Goal: Task Accomplishment & Management: Complete application form

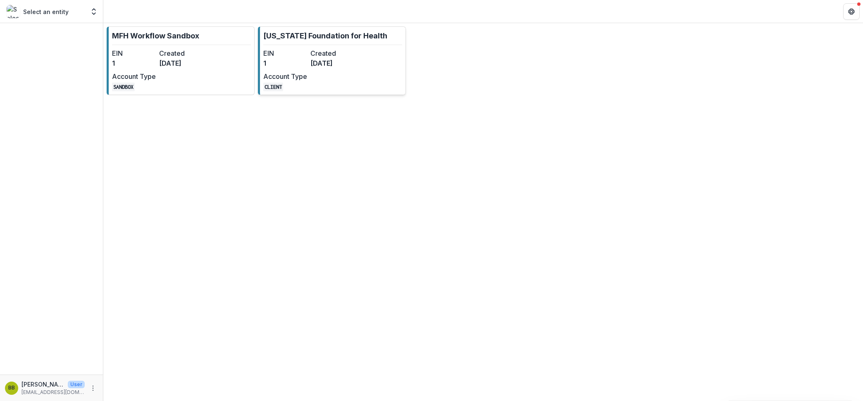
click at [333, 54] on dt "Created" at bounding box center [332, 53] width 44 height 10
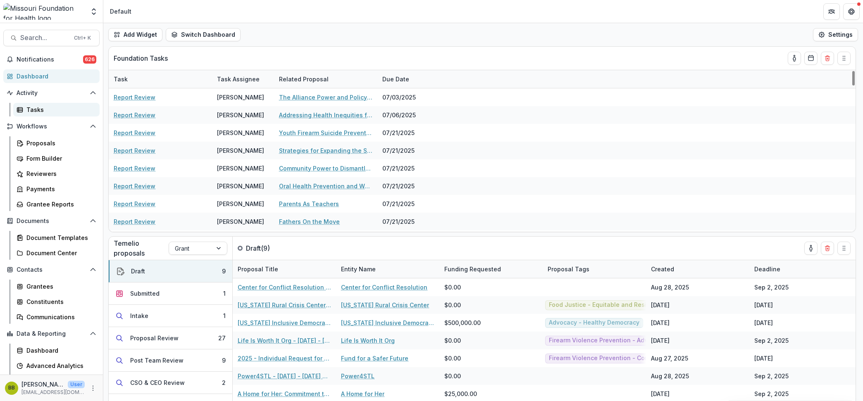
click at [25, 114] on link "Tasks" at bounding box center [56, 110] width 86 height 14
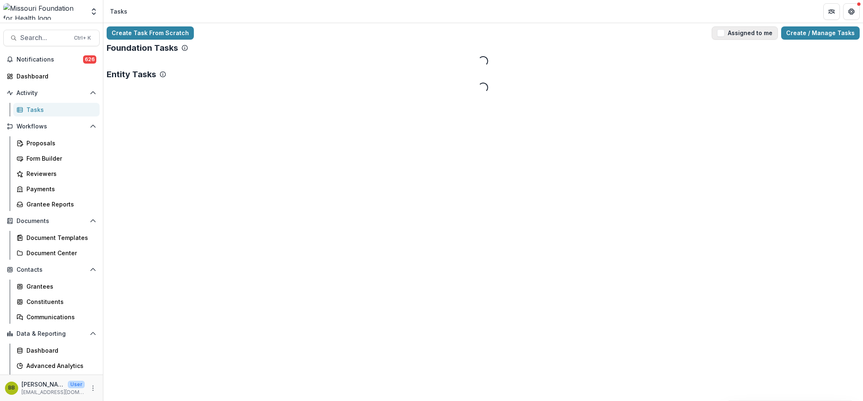
click at [724, 35] on span "button" at bounding box center [720, 32] width 7 height 7
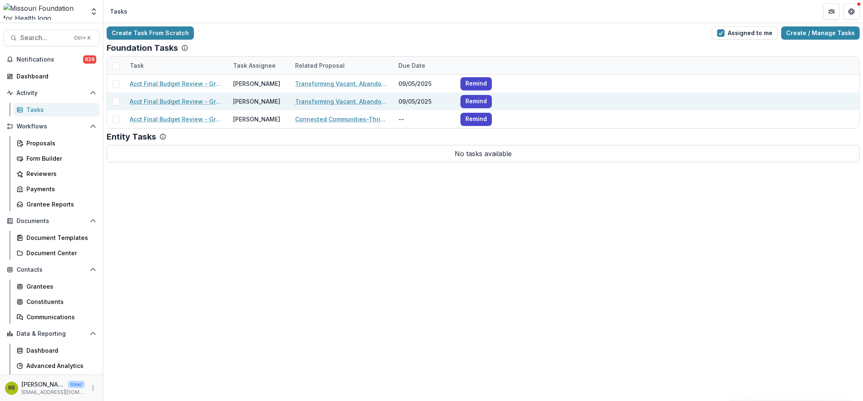
click at [197, 98] on link "Acct Final Budget Review - Grants" at bounding box center [176, 101] width 93 height 9
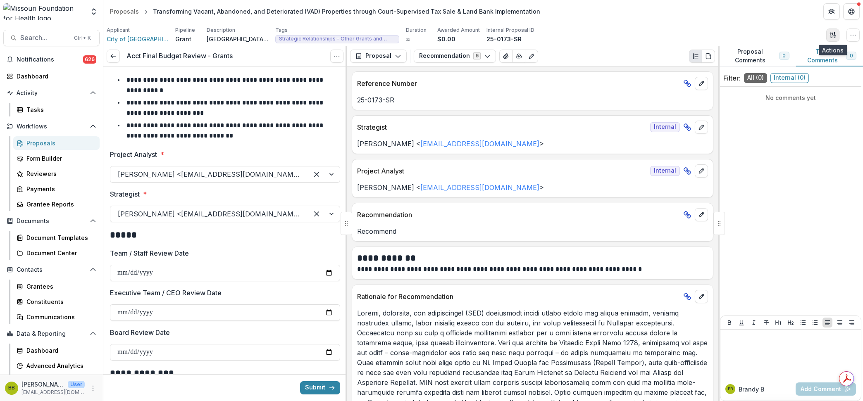
click at [831, 33] on icon "button" at bounding box center [832, 35] width 7 height 7
click at [777, 69] on button "Proposal Files" at bounding box center [793, 68] width 88 height 14
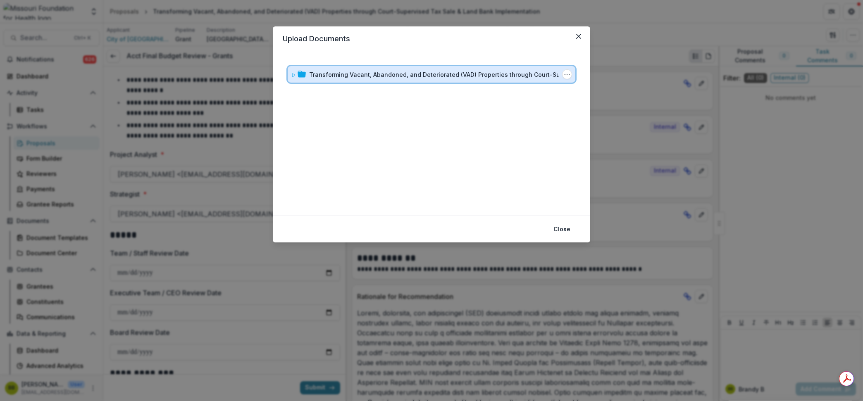
click at [290, 72] on div "Transforming Vacant, Abandoned, and Deteriorated (VAD) Properties through Court…" at bounding box center [432, 74] width 288 height 17
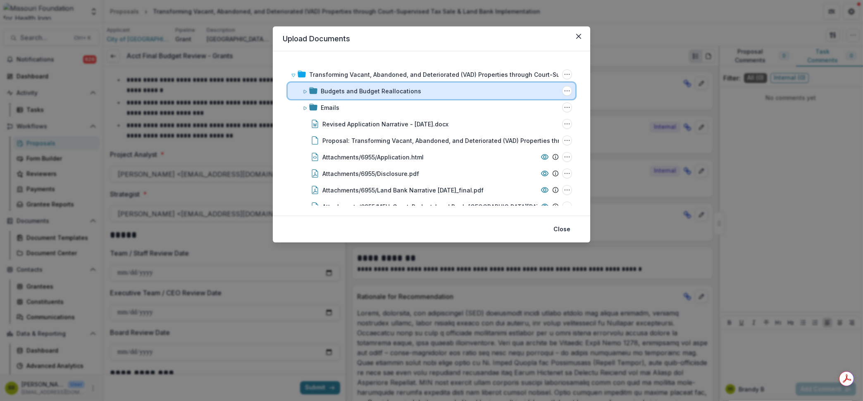
click at [304, 90] on icon at bounding box center [304, 91] width 5 height 5
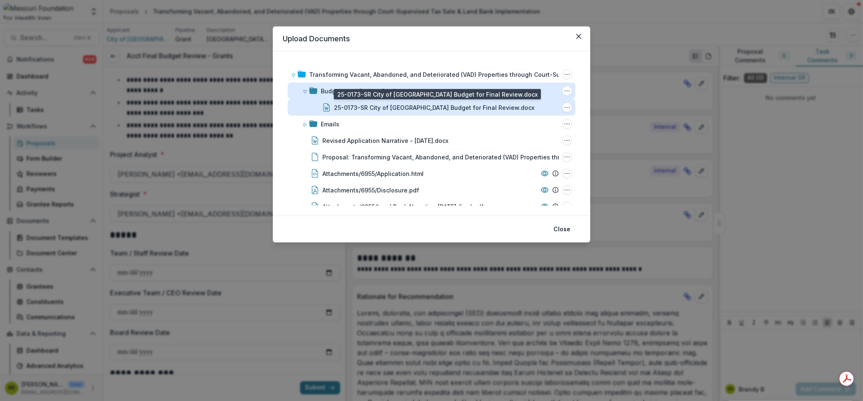
click at [451, 109] on div "25-0173-SR City of [GEOGRAPHIC_DATA] Budget for Final Review.docx" at bounding box center [434, 107] width 200 height 9
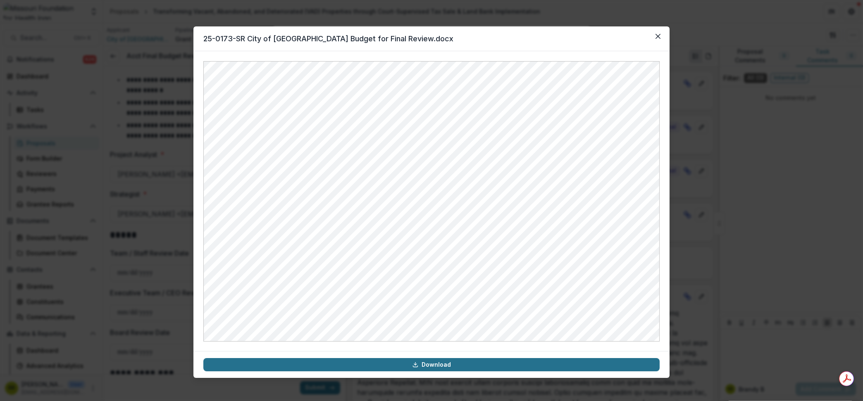
click at [441, 368] on link "Download" at bounding box center [431, 364] width 456 height 13
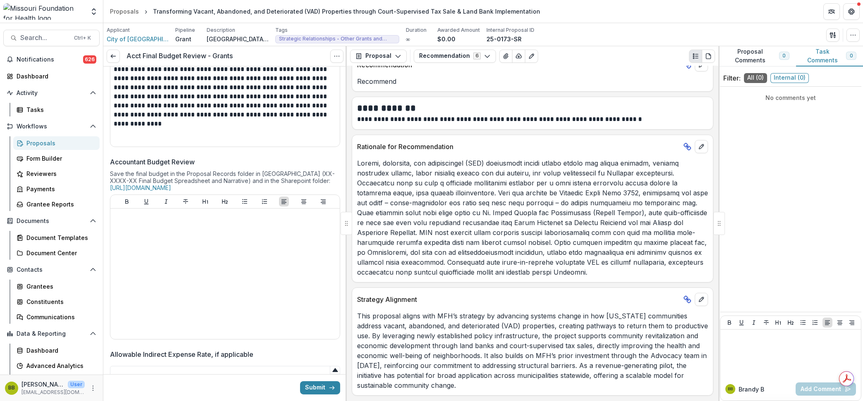
scroll to position [465, 0]
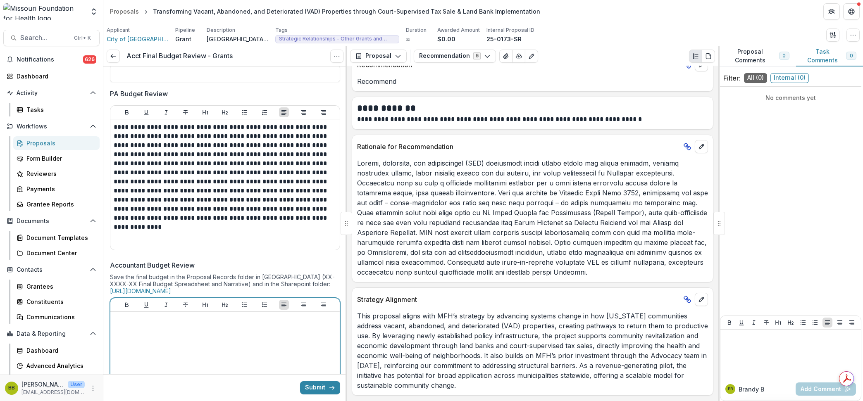
click at [169, 345] on div at bounding box center [225, 377] width 223 height 124
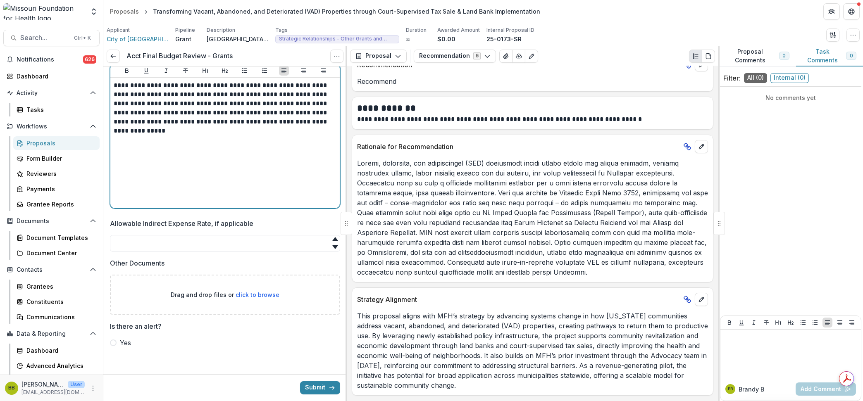
scroll to position [704, 0]
click at [281, 246] on input "Allowable Indirect Expense Rate, if applicable" at bounding box center [225, 243] width 230 height 17
type input "**"
click at [238, 348] on label "Yes" at bounding box center [225, 343] width 230 height 10
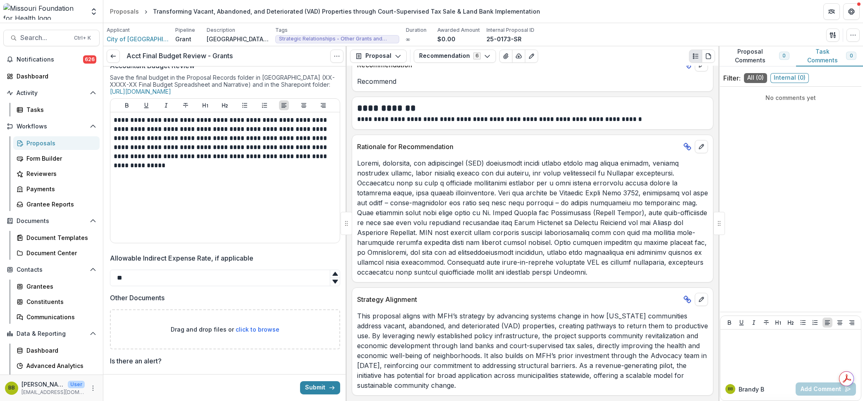
scroll to position [744, 0]
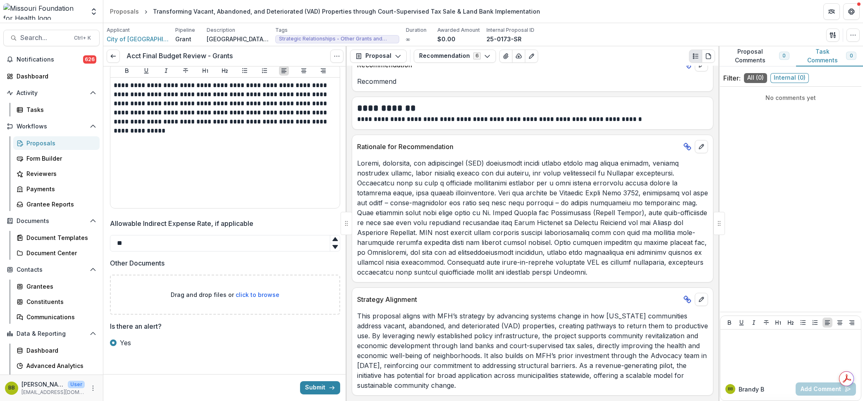
click at [796, 76] on span "Internal ( 0 )" at bounding box center [789, 78] width 38 height 10
click at [766, 353] on div at bounding box center [790, 353] width 134 height 41
click at [766, 353] on button "[PERSON_NAME]" at bounding box center [751, 352] width 55 height 13
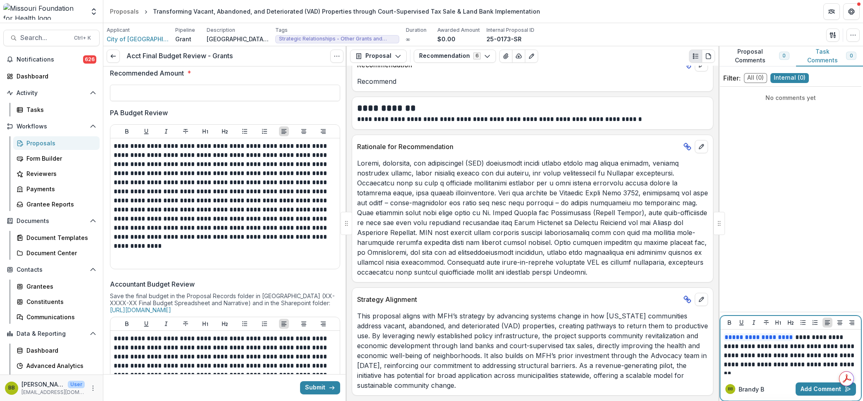
scroll to position [537, 0]
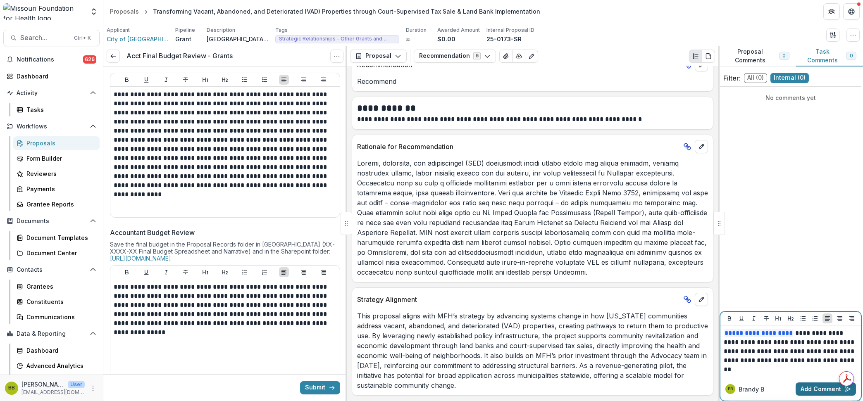
click at [818, 392] on button "Add Comment" at bounding box center [825, 389] width 60 height 13
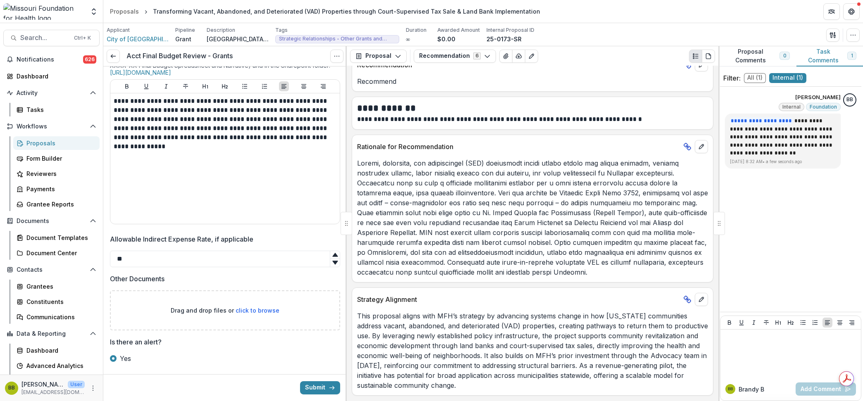
scroll to position [744, 0]
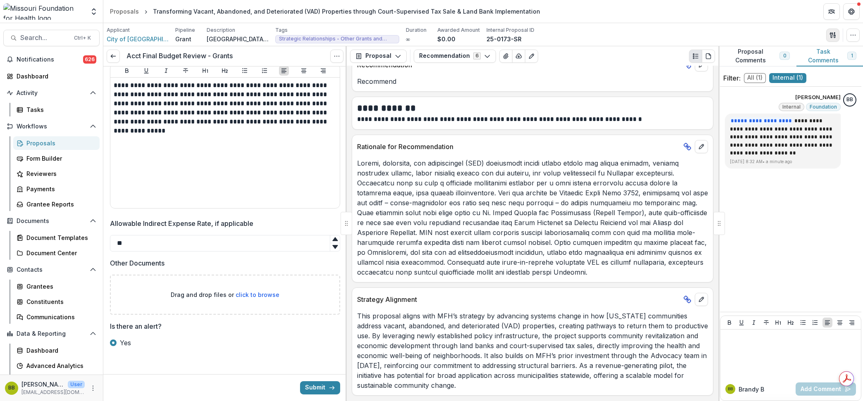
click at [829, 38] on icon "button" at bounding box center [832, 35] width 7 height 7
click at [775, 67] on button "Proposal Files" at bounding box center [793, 68] width 88 height 14
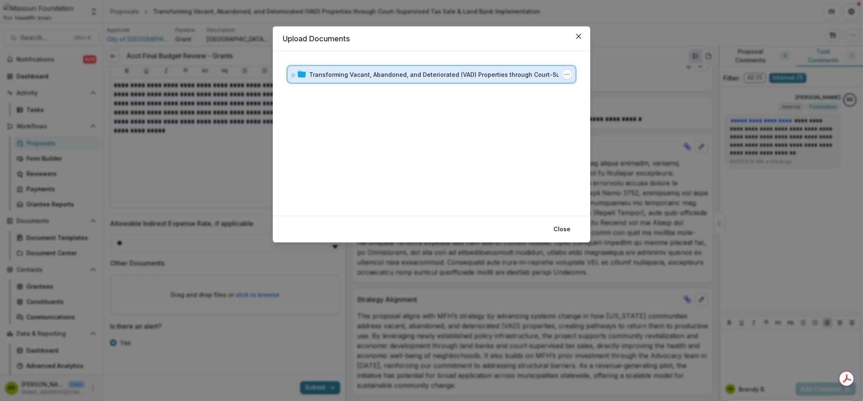
click at [291, 74] on icon at bounding box center [293, 75] width 5 height 5
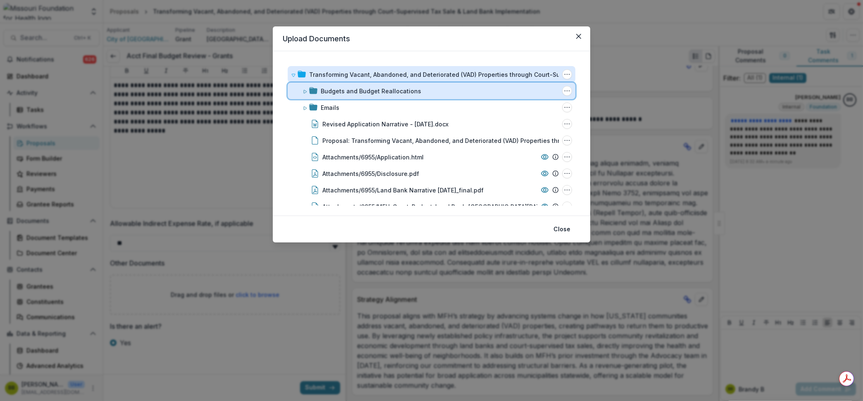
click at [305, 91] on icon at bounding box center [304, 91] width 5 height 5
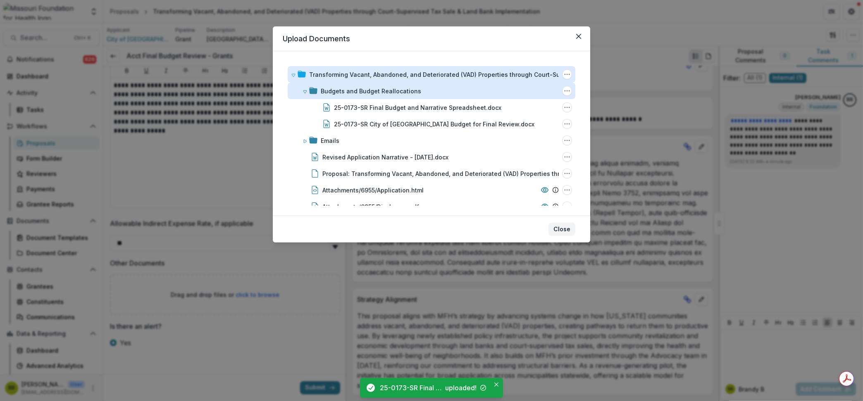
click at [573, 229] on button "Close" at bounding box center [561, 229] width 27 height 13
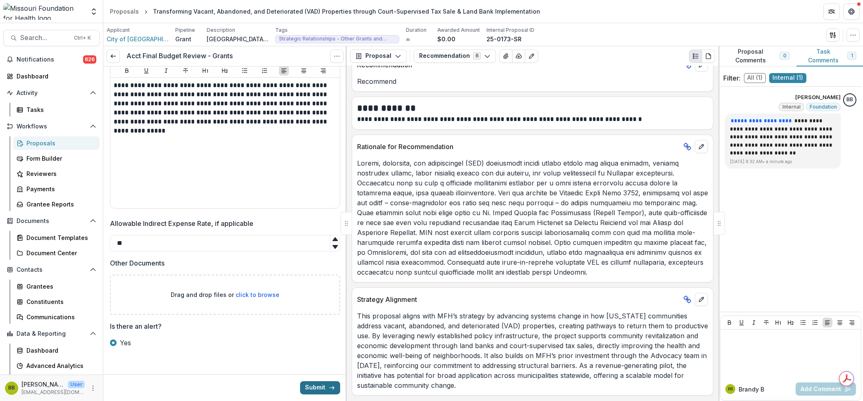
click at [322, 382] on button "Submit" at bounding box center [320, 387] width 40 height 13
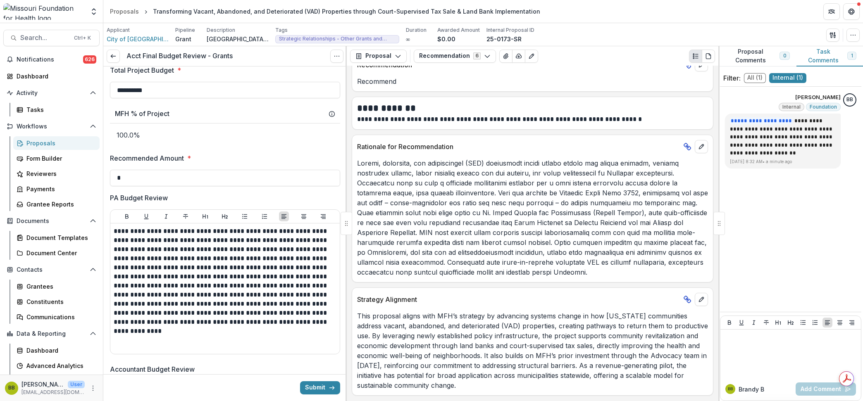
scroll to position [349, 0]
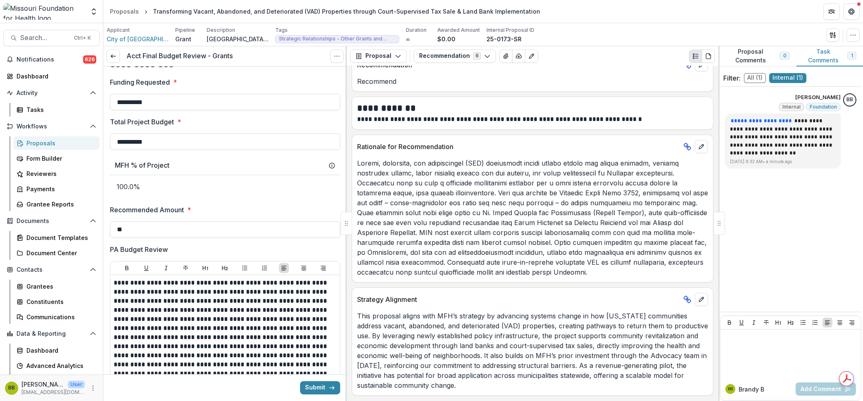
drag, startPoint x: 141, startPoint y: 231, endPoint x: 102, endPoint y: 229, distance: 39.3
click at [102, 229] on main "Search... Ctrl + K Notifications 626 Dashboard Activity Tasks Workflows Proposa…" at bounding box center [431, 212] width 863 height 378
click at [130, 235] on input "***" at bounding box center [225, 229] width 230 height 17
drag, startPoint x: 115, startPoint y: 230, endPoint x: 105, endPoint y: 230, distance: 10.3
click at [105, 230] on div "**********" at bounding box center [224, 234] width 243 height 1033
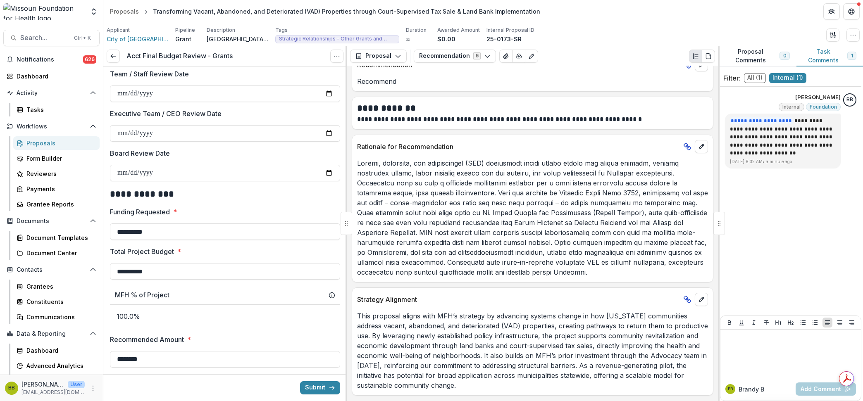
scroll to position [194, 0]
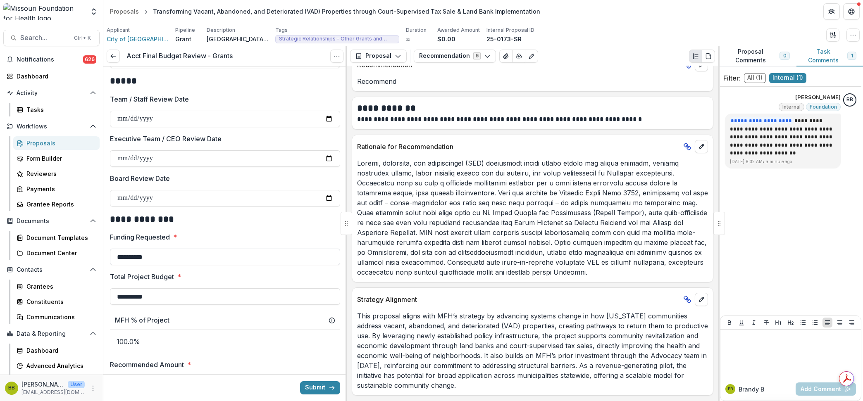
type input "********"
drag, startPoint x: 170, startPoint y: 253, endPoint x: 100, endPoint y: 245, distance: 69.8
click at [100, 245] on main "Search... Ctrl + K Notifications 626 Dashboard Activity Tasks Workflows Proposa…" at bounding box center [431, 212] width 863 height 378
type input "********"
click at [244, 245] on div "Funding Requested * ********" at bounding box center [225, 248] width 230 height 33
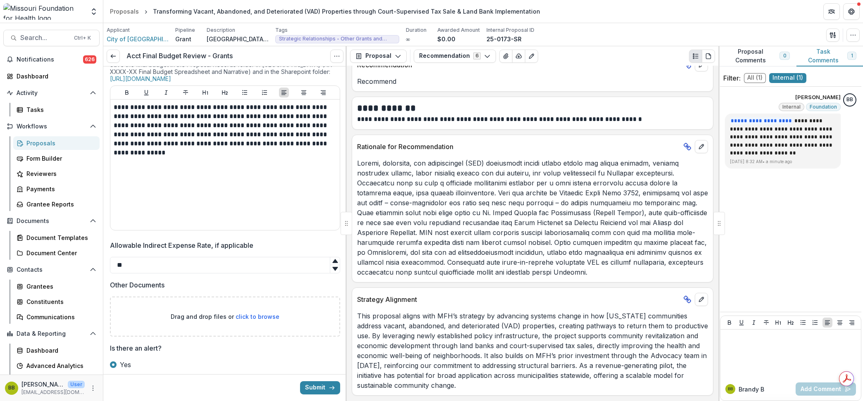
scroll to position [744, 0]
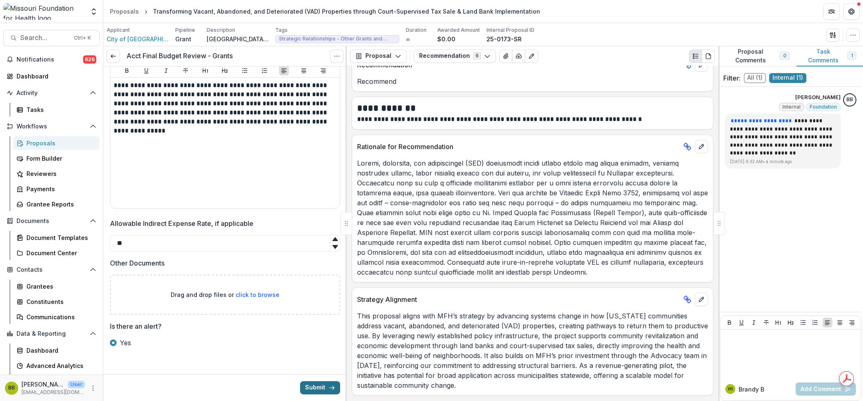
click at [308, 390] on button "Submit" at bounding box center [320, 387] width 40 height 13
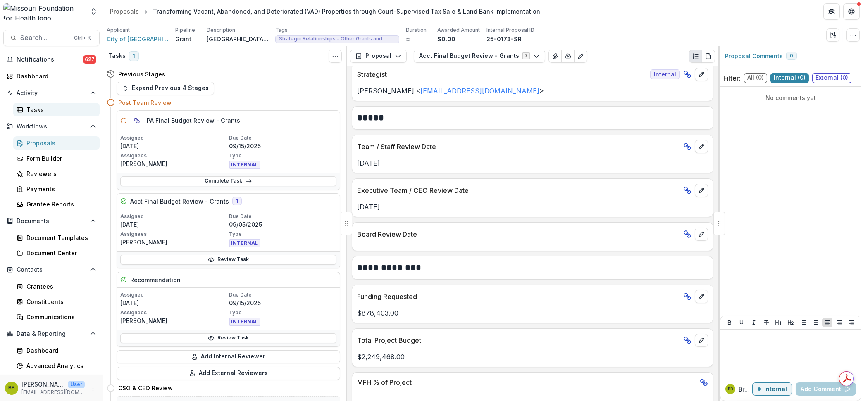
click at [44, 109] on div "Tasks" at bounding box center [59, 109] width 67 height 9
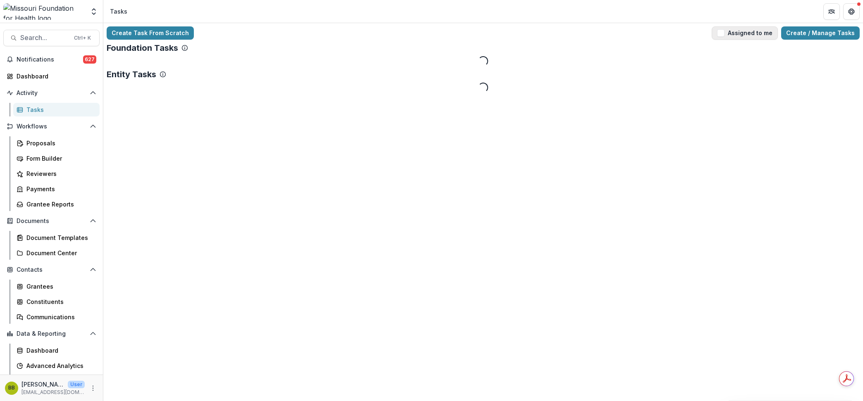
click at [724, 30] on span "button" at bounding box center [720, 32] width 7 height 7
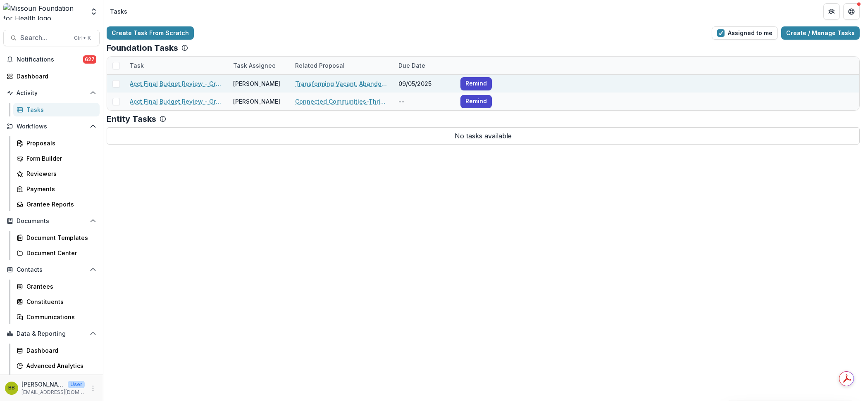
click at [182, 83] on link "Acct Final Budget Review - Grants" at bounding box center [176, 83] width 93 height 9
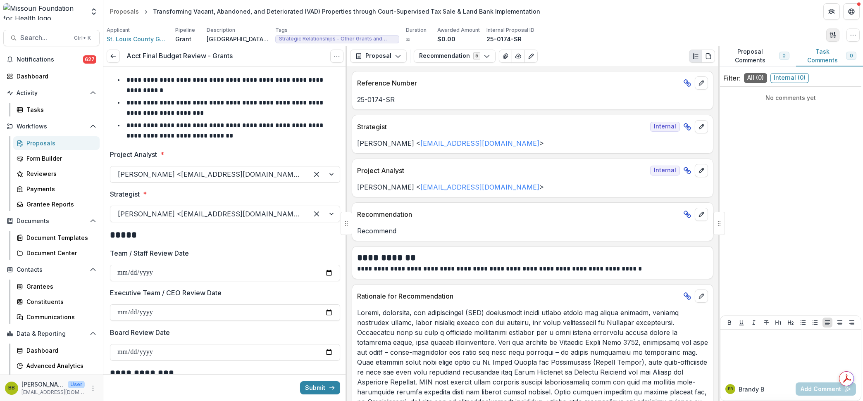
click at [832, 36] on icon "button" at bounding box center [832, 35] width 7 height 7
click at [788, 67] on button "Proposal Files" at bounding box center [793, 68] width 88 height 14
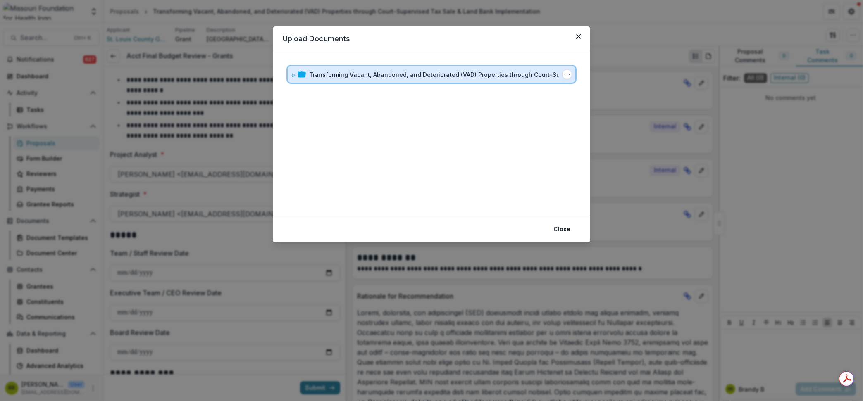
click at [293, 74] on icon at bounding box center [293, 75] width 3 height 3
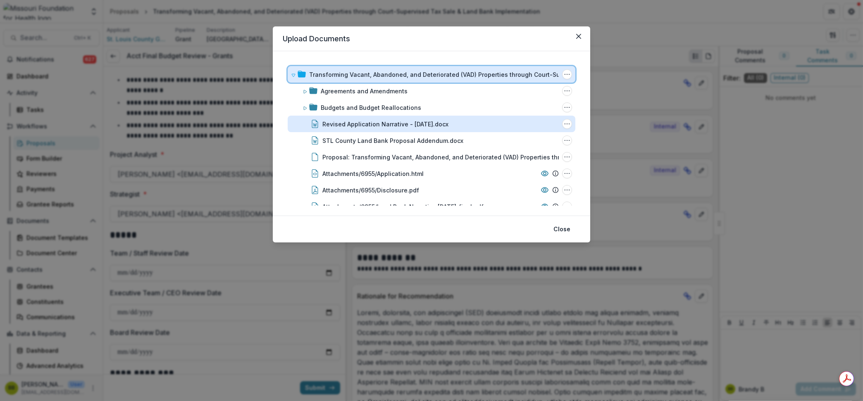
scroll to position [52, 0]
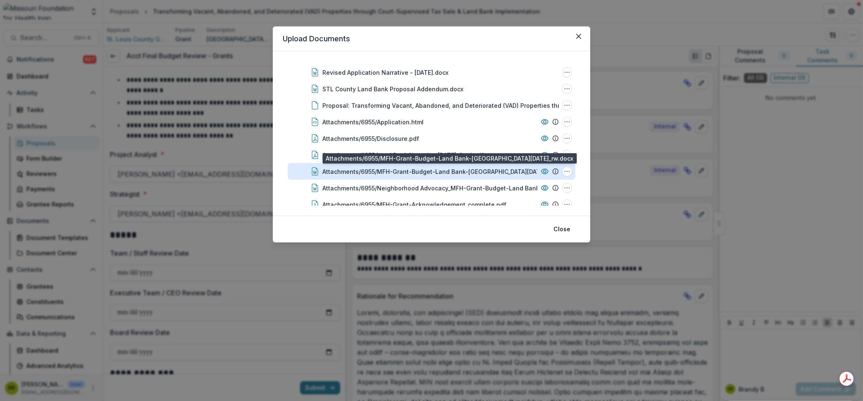
click at [394, 171] on div "Attachments/6955/MFH-Grant-Budget-Land Bank-[GEOGRAPHIC_DATA][DATE]_rw.docx" at bounding box center [445, 171] width 247 height 9
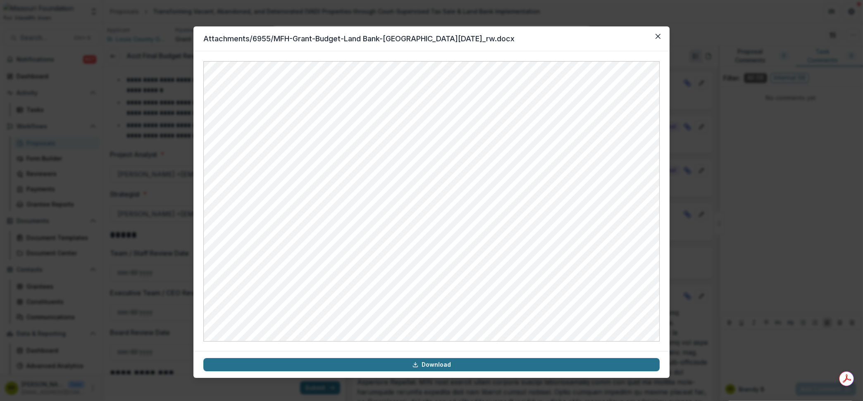
click at [447, 362] on link "Download" at bounding box center [431, 364] width 456 height 13
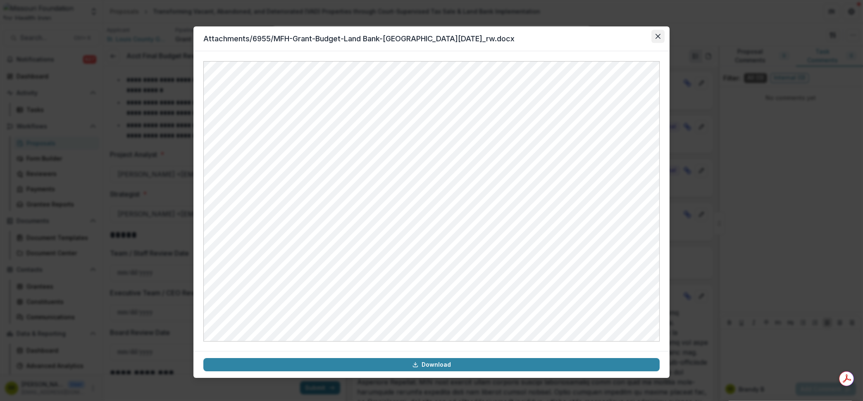
click at [653, 34] on button "Close" at bounding box center [657, 36] width 13 height 13
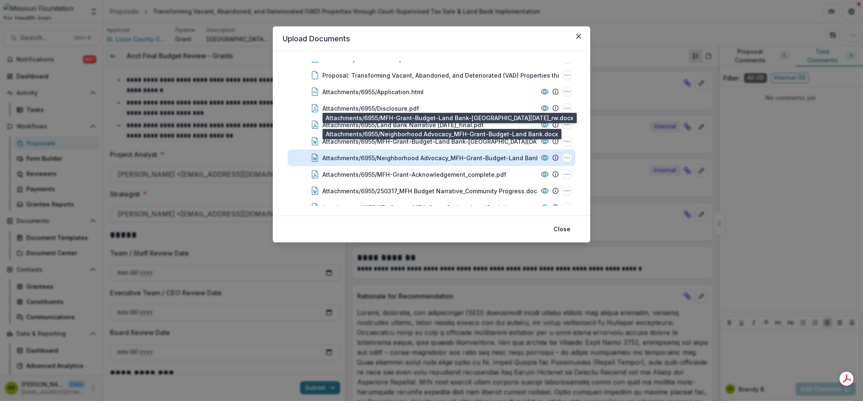
scroll to position [96, 0]
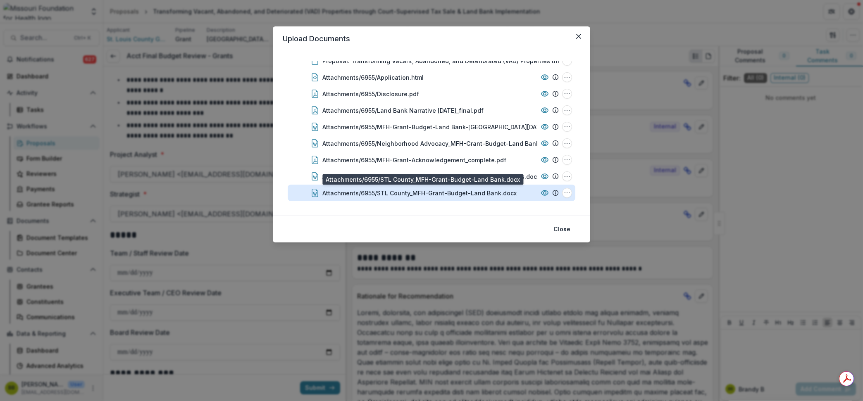
click at [427, 189] on div "Attachments/6955/STL County_MFH-Grant-Budget-Land Bank.docx" at bounding box center [419, 193] width 194 height 9
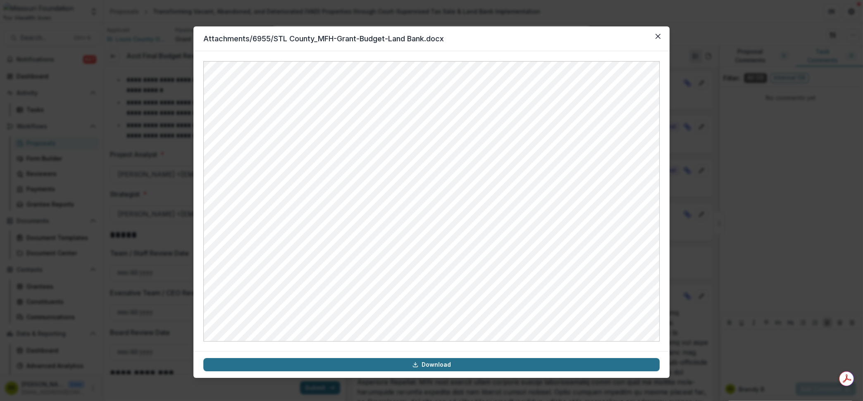
click at [436, 363] on link "Download" at bounding box center [431, 364] width 456 height 13
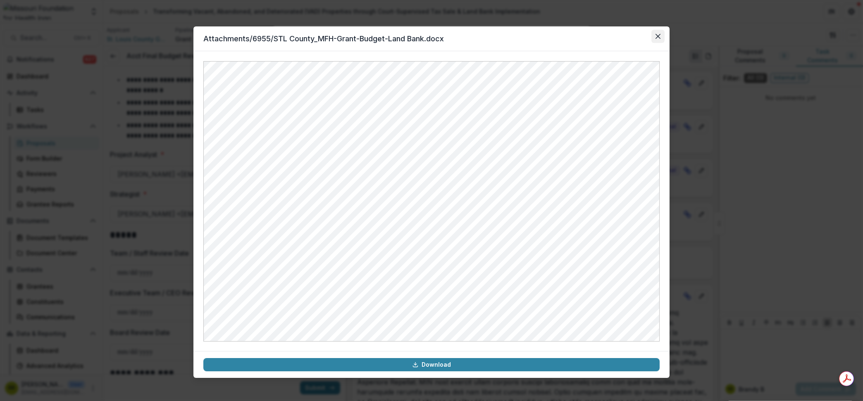
click at [652, 32] on button "Close" at bounding box center [657, 36] width 13 height 13
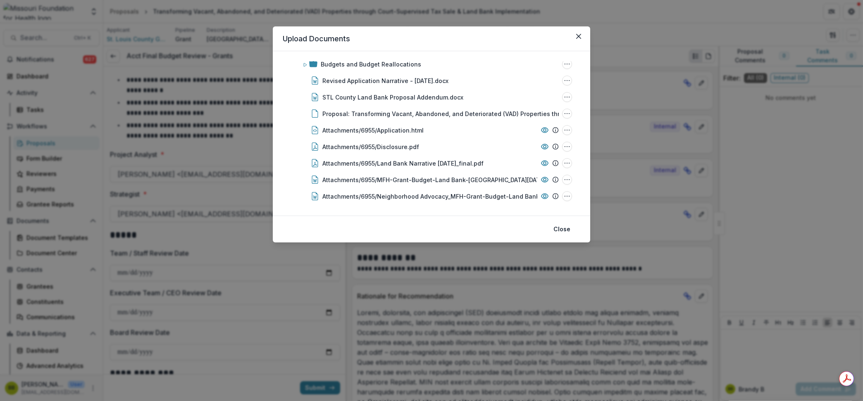
scroll to position [0, 0]
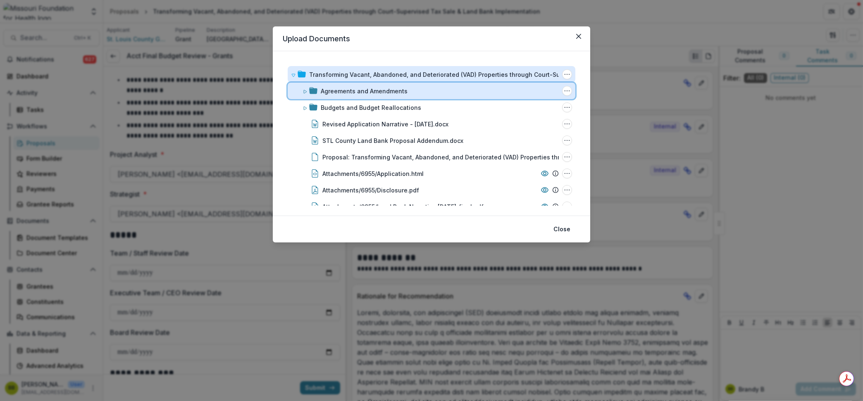
click at [300, 89] on div "Agreements and Amendments Folder Options Rename Add Subfolder Delete" at bounding box center [432, 91] width 288 height 17
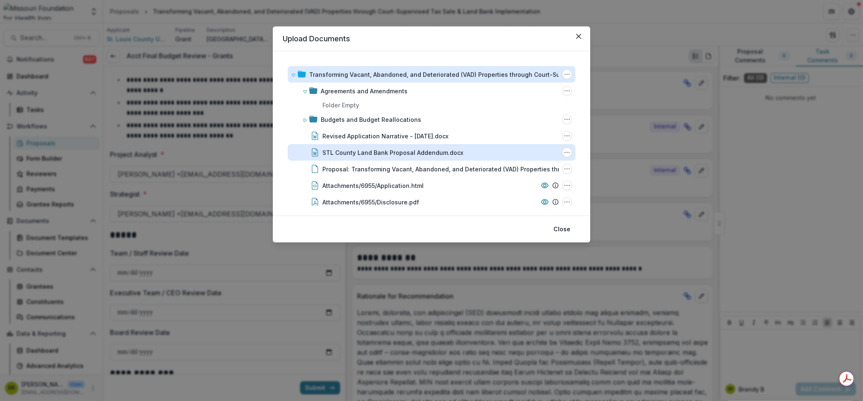
click at [368, 153] on div "STL County Land Bank Proposal Addendum.docx" at bounding box center [392, 152] width 141 height 9
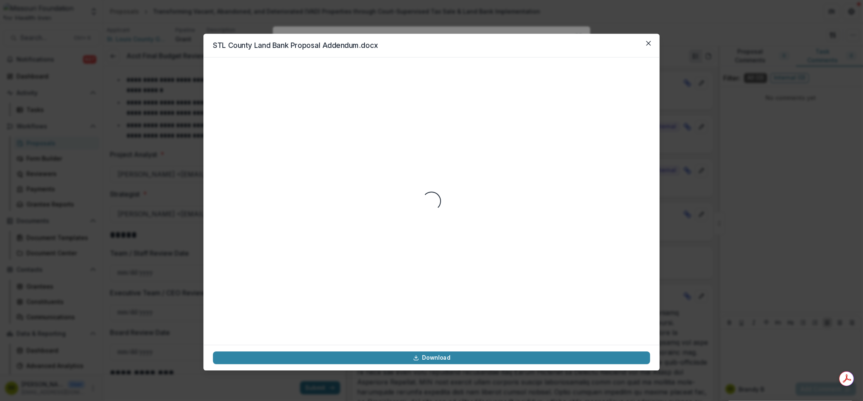
click at [368, 153] on div "Loading..." at bounding box center [431, 201] width 437 height 269
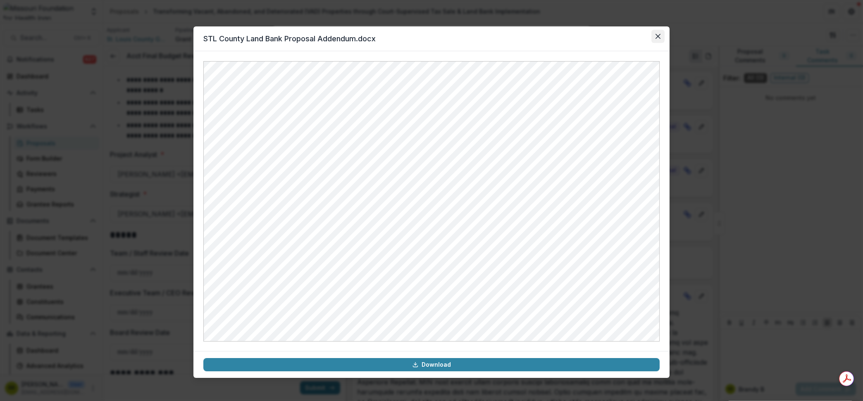
click at [656, 38] on icon "Close" at bounding box center [657, 36] width 5 height 5
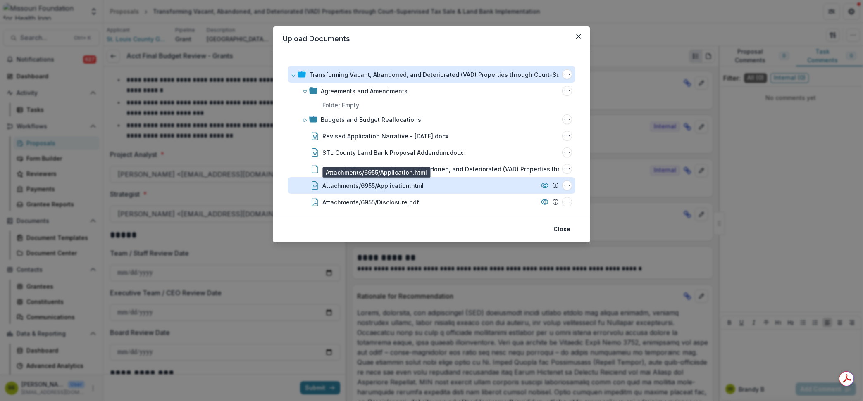
click at [359, 183] on div "Attachments/6955/Application.html" at bounding box center [372, 185] width 101 height 9
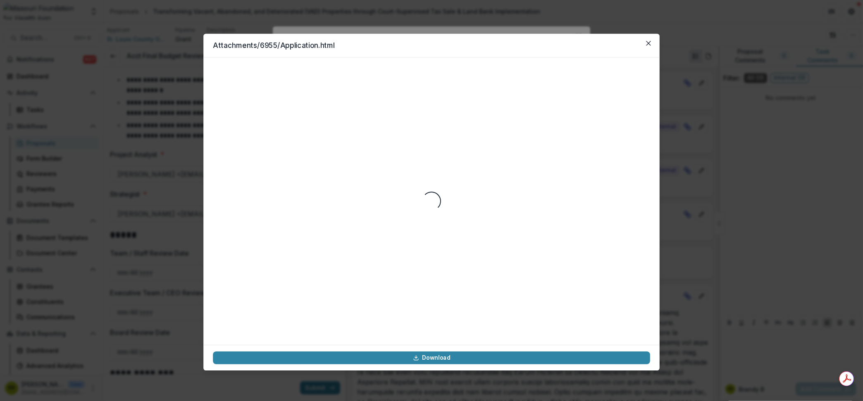
click at [359, 183] on div "Loading..." at bounding box center [431, 201] width 437 height 269
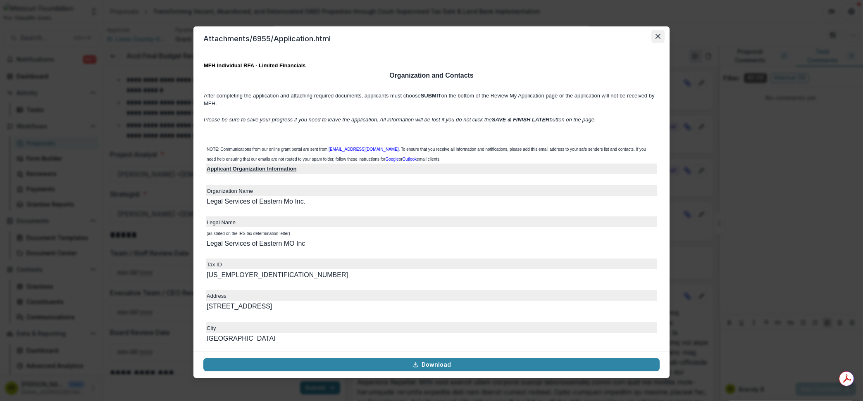
click at [655, 33] on button "Close" at bounding box center [657, 36] width 13 height 13
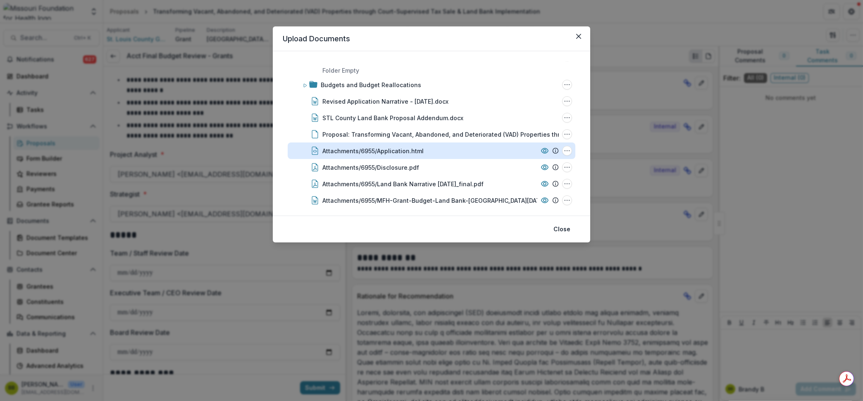
scroll to position [52, 0]
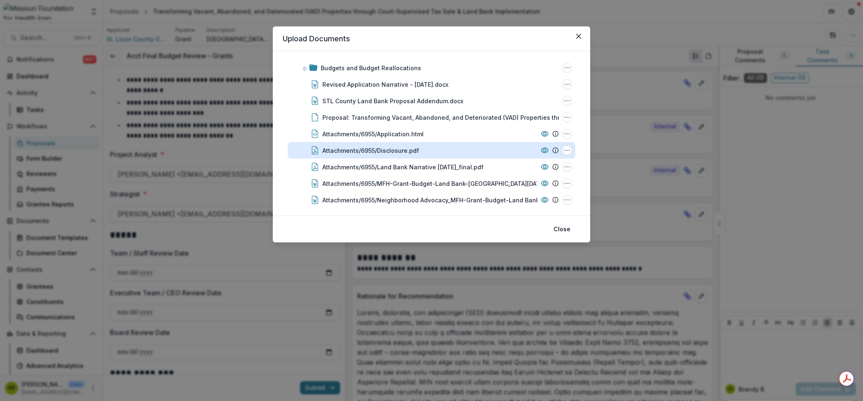
click at [373, 152] on div "Attachments/6955/Disclosure.pdf" at bounding box center [370, 150] width 97 height 9
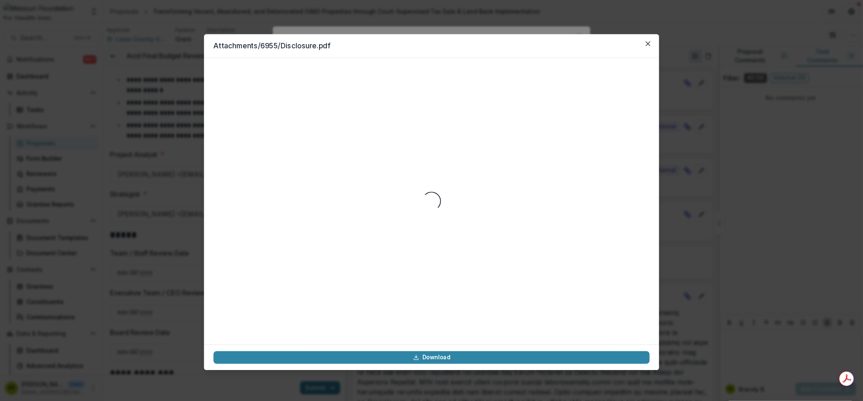
click at [373, 152] on div "Loading..." at bounding box center [431, 201] width 436 height 268
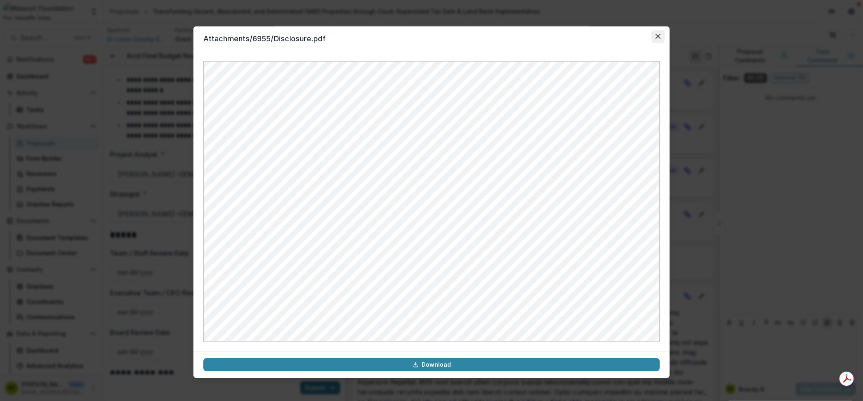
click at [657, 36] on icon "Close" at bounding box center [657, 36] width 5 height 5
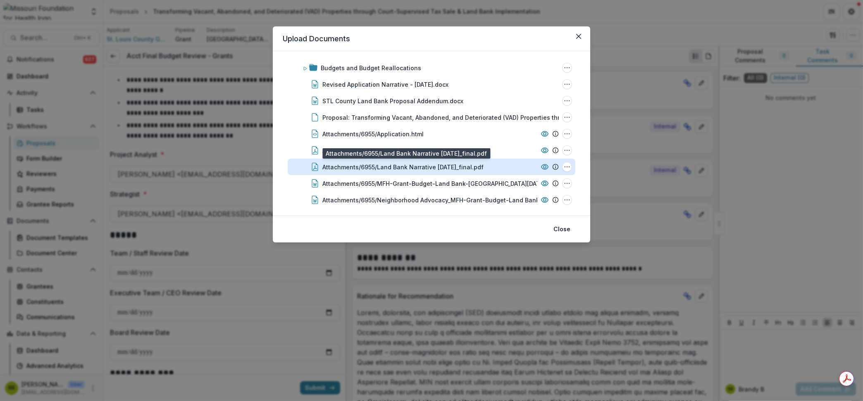
click at [389, 166] on div "Attachments/6955/Land Bank Narrative [DATE]_final.pdf" at bounding box center [402, 167] width 161 height 9
click at [389, 166] on div "Loading..." at bounding box center [431, 201] width 451 height 277
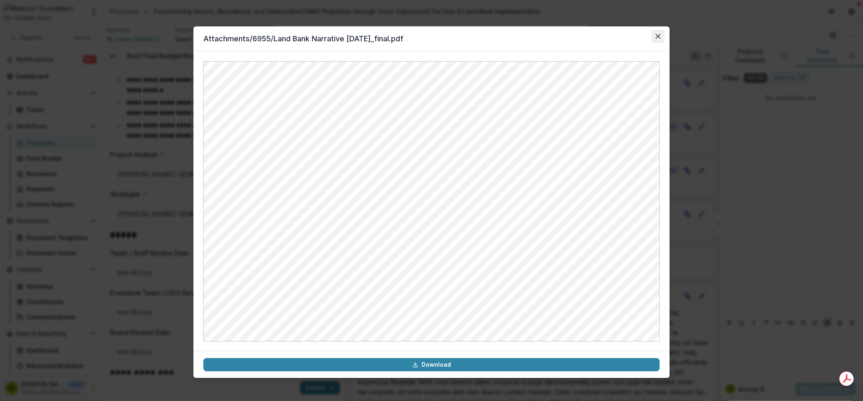
click at [658, 37] on icon "Close" at bounding box center [657, 36] width 5 height 5
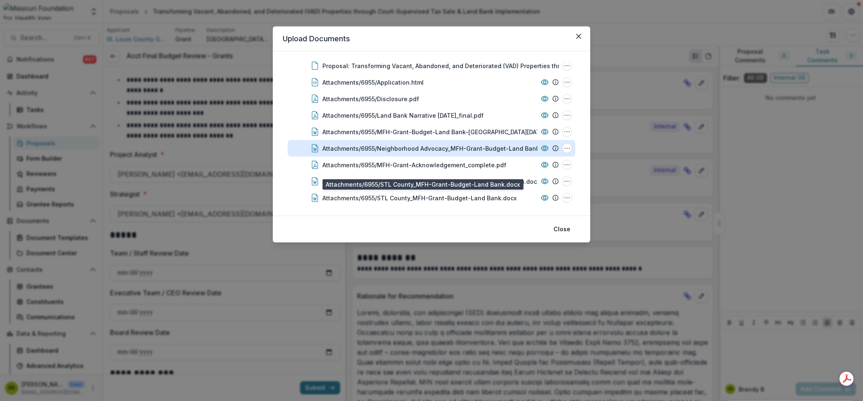
scroll to position [109, 0]
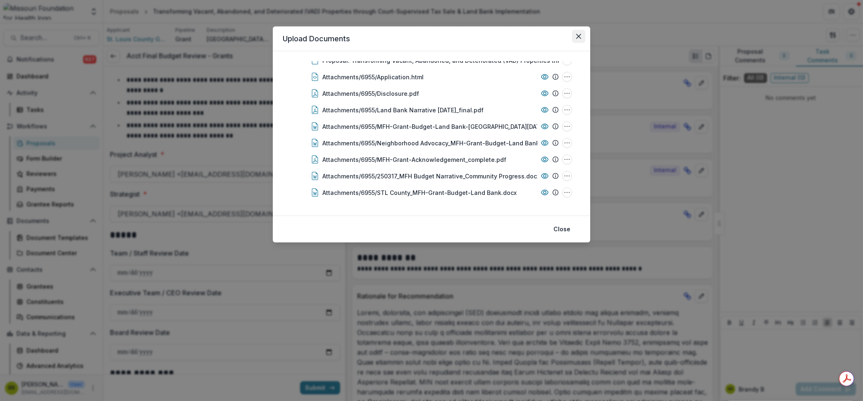
click at [578, 36] on icon "Close" at bounding box center [578, 36] width 5 height 5
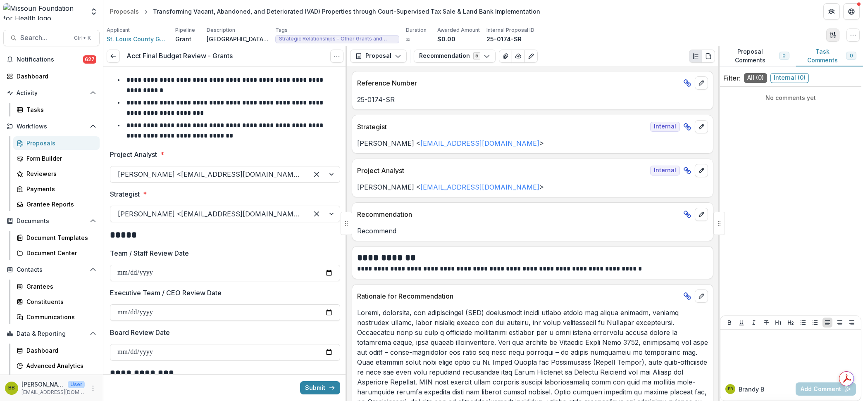
click at [832, 30] on button "button" at bounding box center [832, 35] width 13 height 13
click at [794, 71] on button "Proposal Files" at bounding box center [793, 68] width 88 height 14
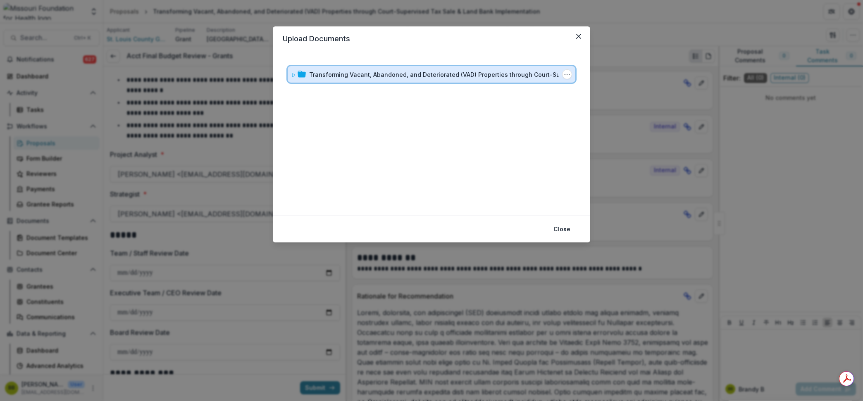
click at [293, 76] on icon at bounding box center [293, 75] width 3 height 3
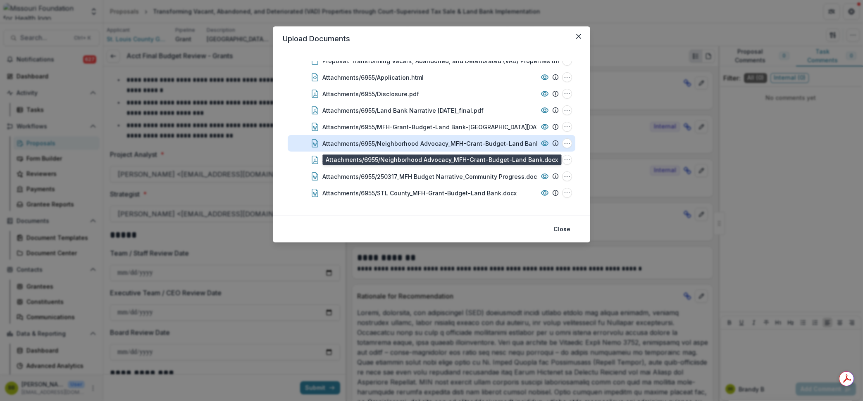
scroll to position [0, 0]
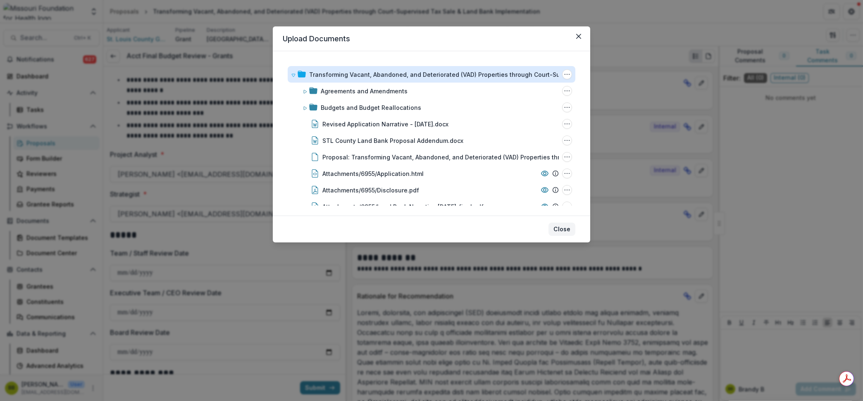
click at [569, 228] on button "Close" at bounding box center [561, 229] width 27 height 13
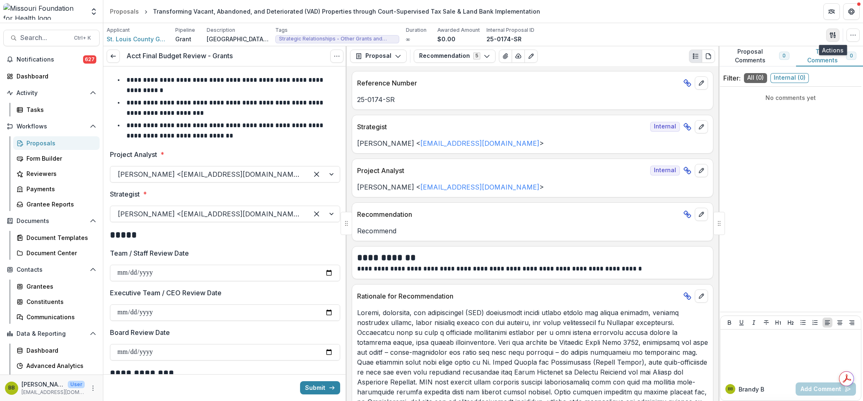
click at [837, 37] on button "button" at bounding box center [832, 35] width 13 height 13
click at [773, 65] on button "Proposal Files" at bounding box center [793, 68] width 88 height 14
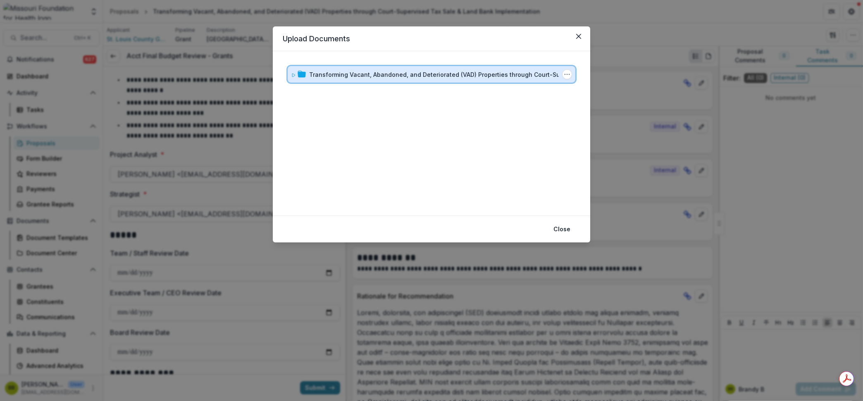
click at [290, 74] on div "Transforming Vacant, Abandoned, and Deteriorated (VAD) Properties through Court…" at bounding box center [432, 74] width 288 height 17
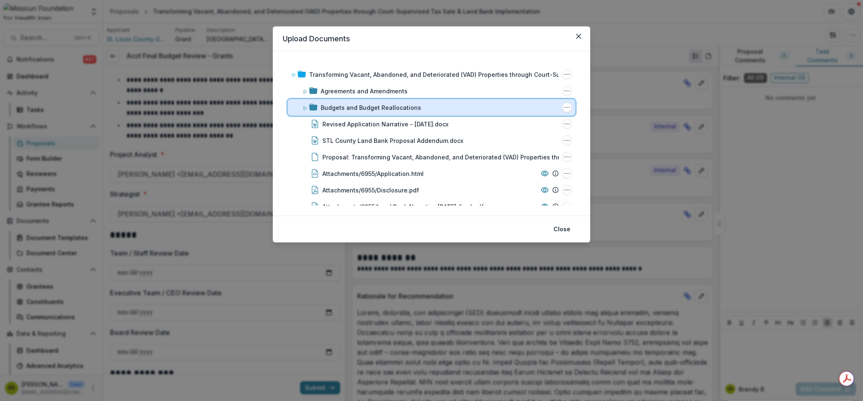
click at [304, 106] on icon at bounding box center [304, 108] width 5 height 5
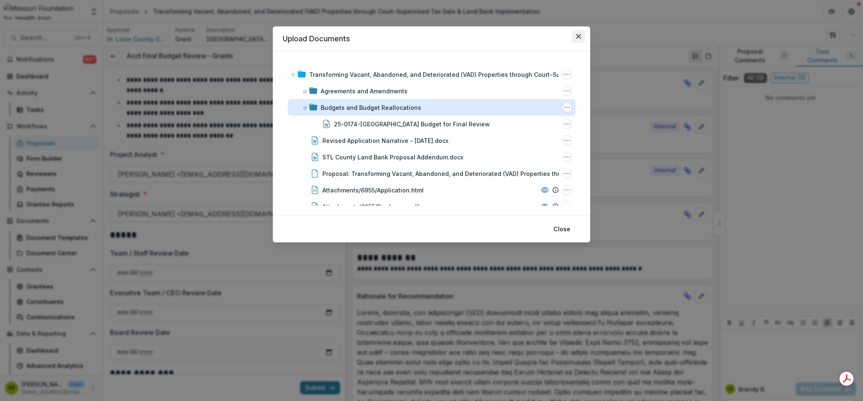
click at [577, 32] on button "Close" at bounding box center [578, 36] width 13 height 13
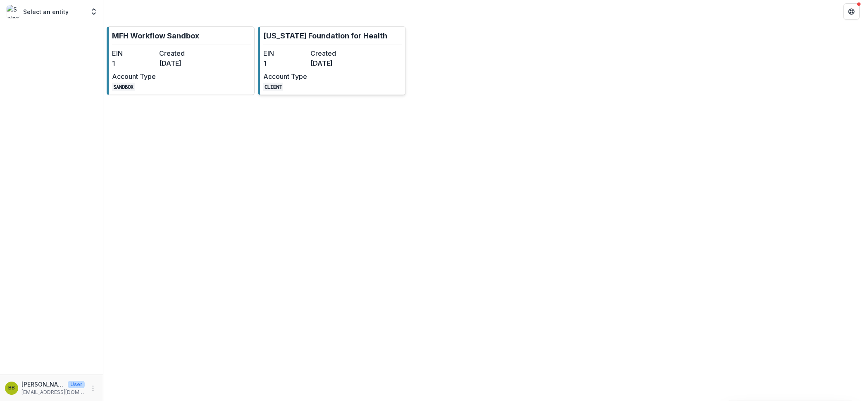
click at [304, 54] on dt "EIN" at bounding box center [285, 53] width 44 height 10
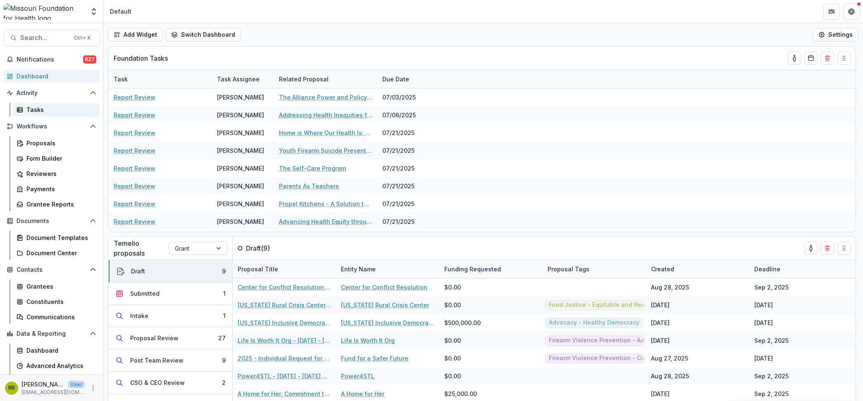
click at [40, 107] on div "Tasks" at bounding box center [59, 109] width 67 height 9
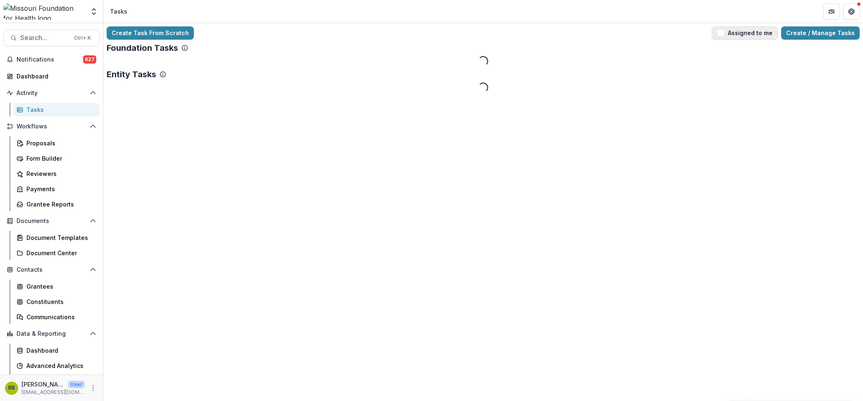
click at [724, 30] on span "button" at bounding box center [720, 32] width 7 height 7
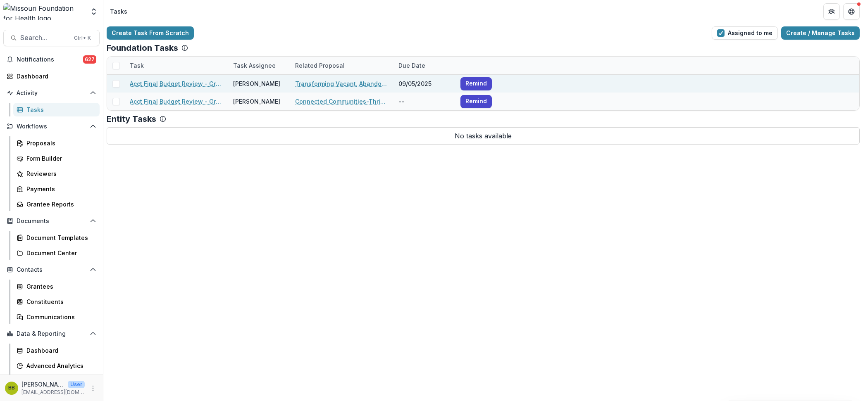
click at [166, 80] on link "Acct Final Budget Review - Grants" at bounding box center [176, 83] width 93 height 9
